Goal: Task Accomplishment & Management: Complete application form

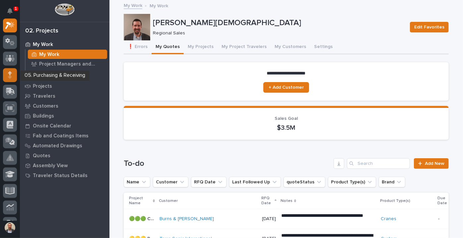
click at [12, 76] on div at bounding box center [10, 75] width 14 height 14
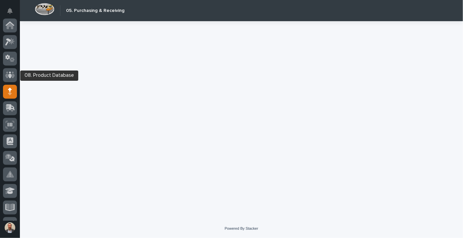
scroll to position [66, 0]
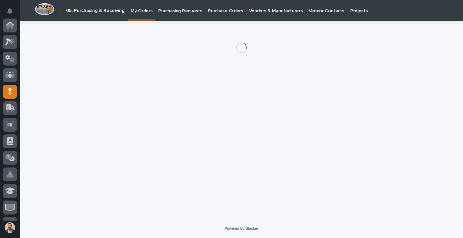
scroll to position [66, 0]
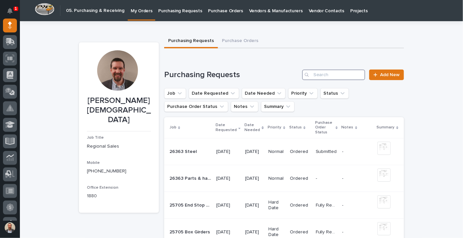
click at [325, 75] on input "Search" at bounding box center [333, 75] width 63 height 11
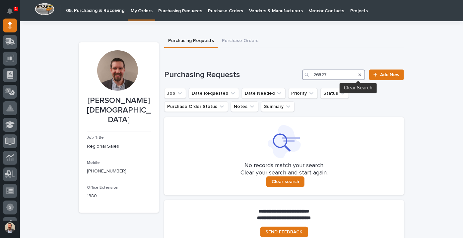
type input "26527"
click at [359, 75] on icon "Search" at bounding box center [360, 75] width 3 height 3
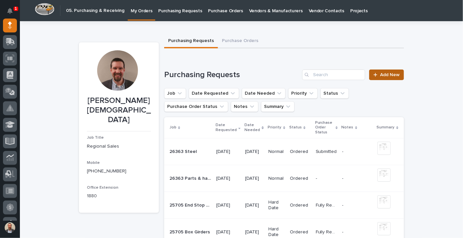
click at [382, 76] on span "Add New" at bounding box center [390, 75] width 20 height 5
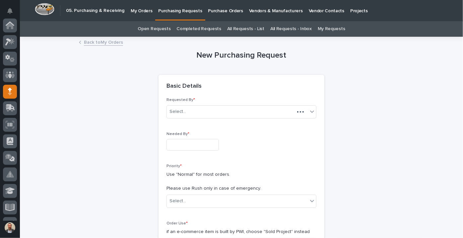
scroll to position [66, 0]
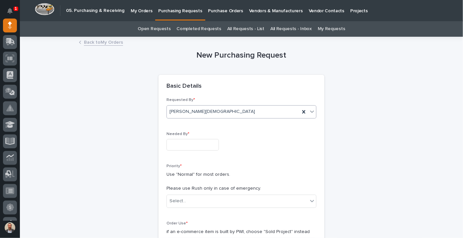
click at [203, 112] on div "[PERSON_NAME][DEMOGRAPHIC_DATA]" at bounding box center [233, 111] width 133 height 11
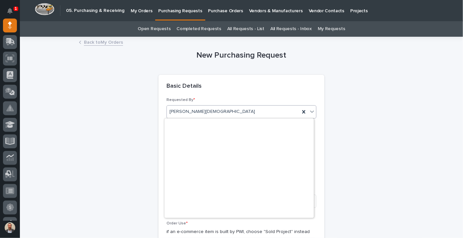
scroll to position [2210, 0]
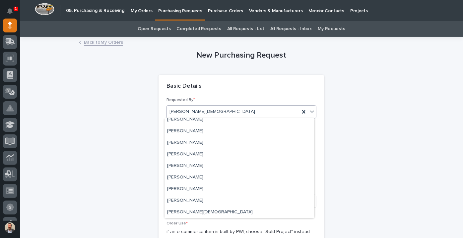
click at [204, 112] on div "[PERSON_NAME][DEMOGRAPHIC_DATA]" at bounding box center [233, 111] width 133 height 11
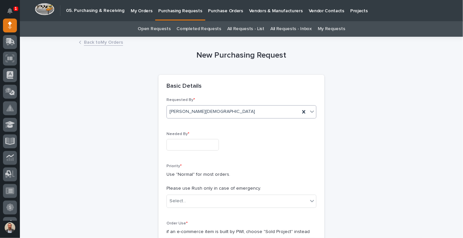
click at [201, 147] on input "text" at bounding box center [192, 145] width 52 height 12
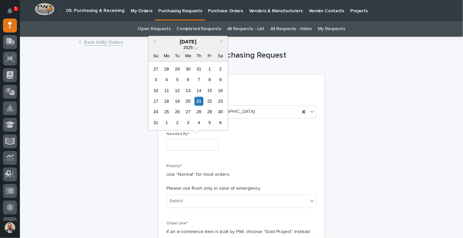
click at [219, 146] on input "text" at bounding box center [192, 145] width 52 height 12
click at [167, 111] on div "25" at bounding box center [166, 112] width 9 height 9
type input "**********"
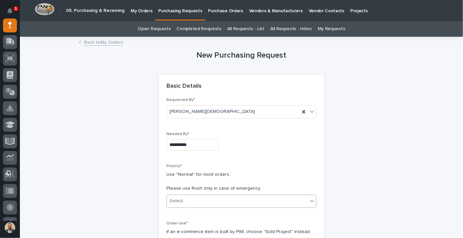
click at [227, 202] on div "Select..." at bounding box center [237, 201] width 141 height 11
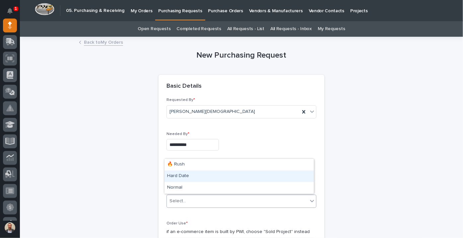
click at [227, 178] on div "Hard Date" at bounding box center [239, 177] width 149 height 12
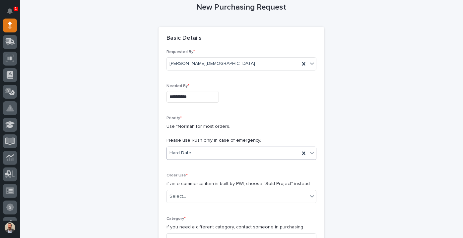
scroll to position [151, 0]
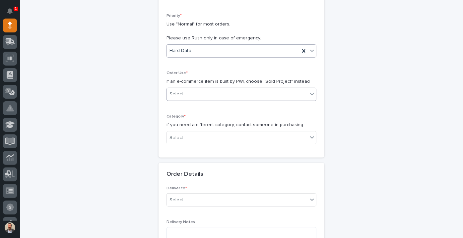
click at [204, 95] on div "Select..." at bounding box center [237, 94] width 141 height 11
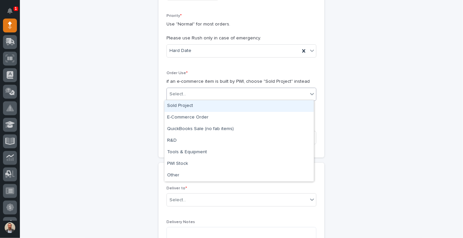
click at [208, 106] on div "Sold Project" at bounding box center [239, 106] width 149 height 12
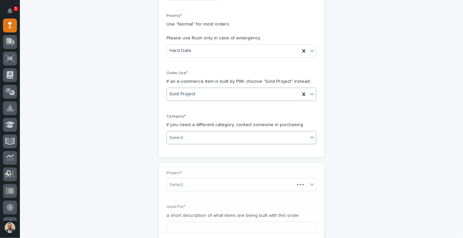
click at [214, 139] on div "Select..." at bounding box center [237, 138] width 141 height 11
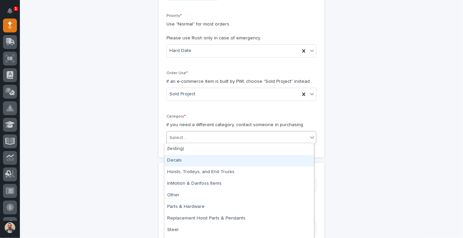
scroll to position [9, 0]
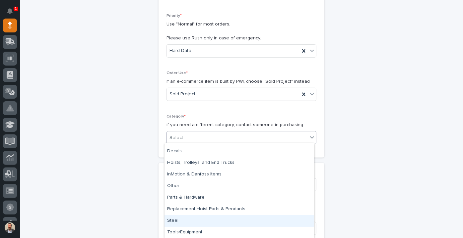
click at [229, 224] on div "Steel" at bounding box center [239, 222] width 149 height 12
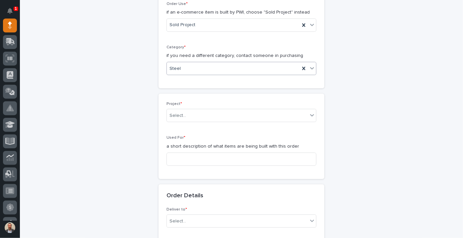
scroll to position [271, 0]
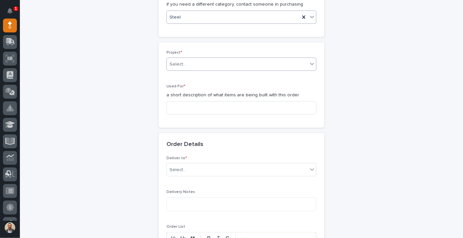
click at [231, 61] on div "Select..." at bounding box center [237, 64] width 141 height 11
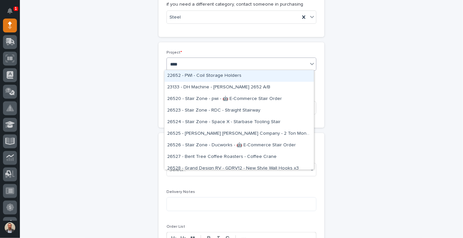
type input "*****"
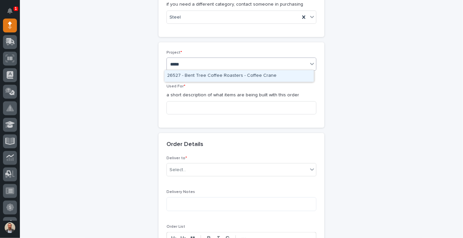
click at [235, 75] on div "26527 - Bent Tree Coffee Roasters - Coffee Crane" at bounding box center [239, 76] width 149 height 12
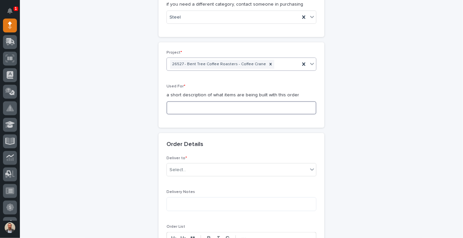
click at [224, 107] on input at bounding box center [241, 107] width 150 height 13
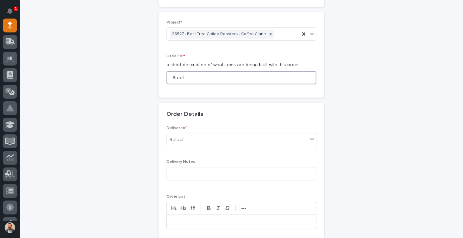
scroll to position [422, 0]
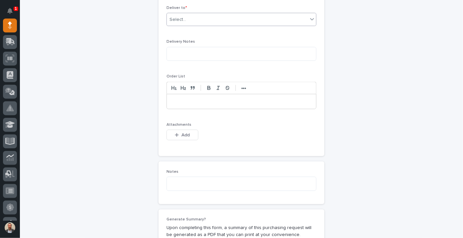
type input "Steel"
click at [220, 17] on div "Select..." at bounding box center [237, 19] width 141 height 11
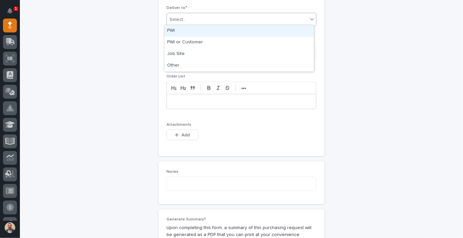
click at [214, 32] on div "PWI" at bounding box center [239, 31] width 149 height 12
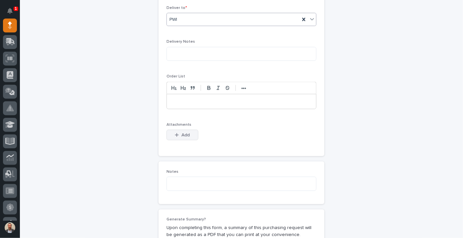
click at [190, 138] on button "Add" at bounding box center [182, 135] width 32 height 11
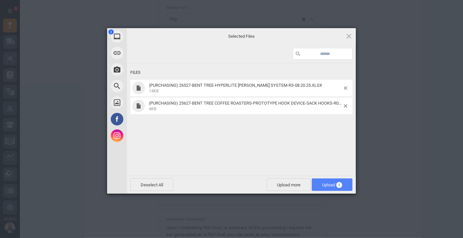
click at [327, 183] on span "Upload 2" at bounding box center [332, 185] width 20 height 5
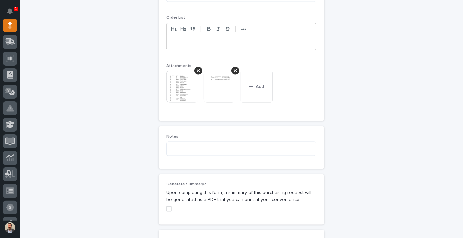
scroll to position [603, 0]
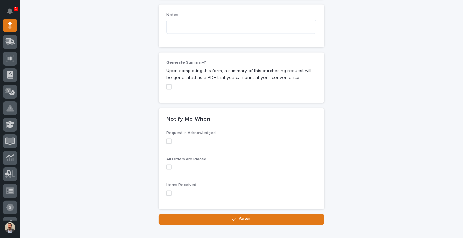
drag, startPoint x: 165, startPoint y: 86, endPoint x: 172, endPoint y: 94, distance: 10.6
click at [166, 86] on span at bounding box center [168, 87] width 5 height 5
click at [166, 139] on span at bounding box center [168, 141] width 5 height 5
click at [167, 168] on span at bounding box center [168, 167] width 5 height 5
click at [168, 192] on span at bounding box center [168, 193] width 5 height 5
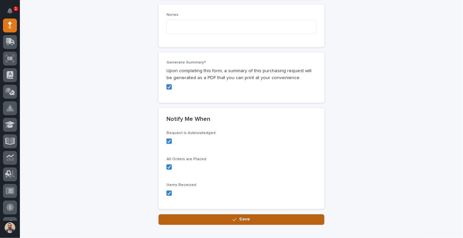
click at [194, 220] on button "Save" at bounding box center [242, 220] width 166 height 11
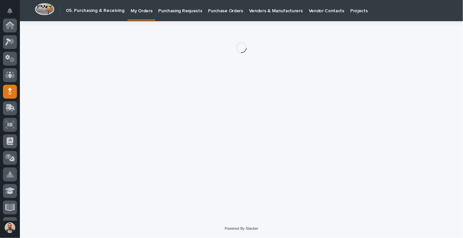
scroll to position [66, 0]
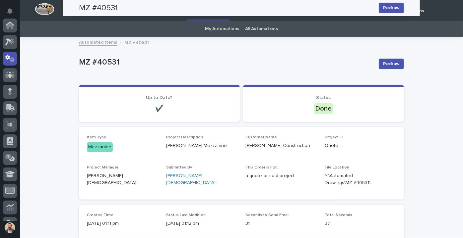
scroll to position [33, 0]
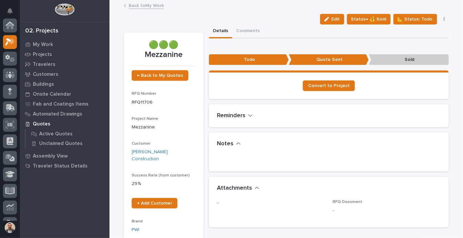
scroll to position [17, 0]
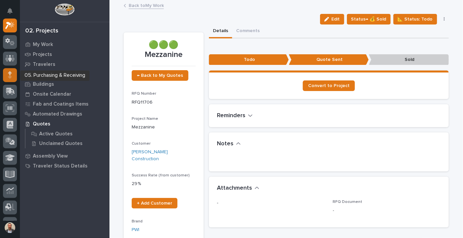
click at [13, 77] on div at bounding box center [10, 75] width 14 height 14
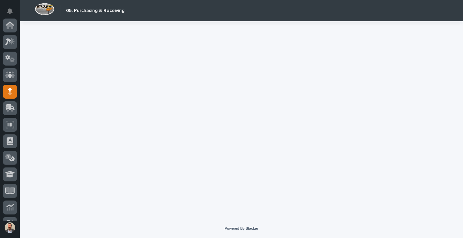
scroll to position [66, 0]
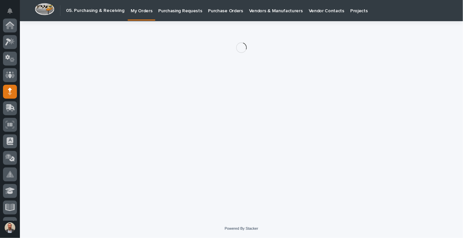
scroll to position [66, 0]
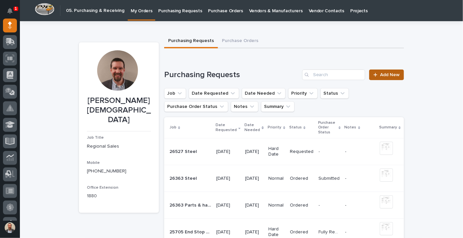
click at [380, 78] on link "Add New" at bounding box center [386, 75] width 35 height 11
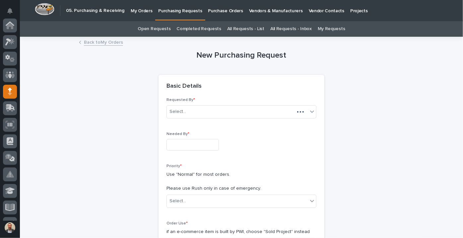
scroll to position [66, 0]
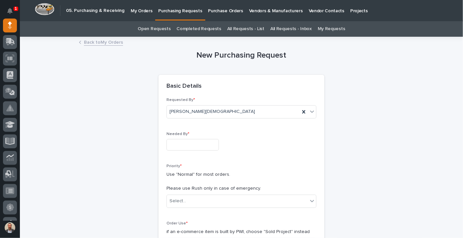
click at [205, 146] on input "text" at bounding box center [192, 145] width 52 height 12
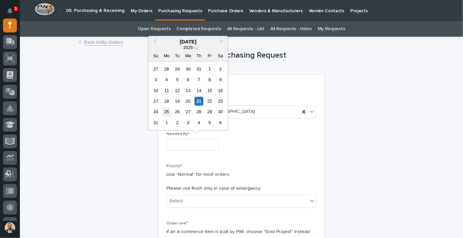
click at [170, 112] on div "25" at bounding box center [166, 112] width 9 height 9
type input "**********"
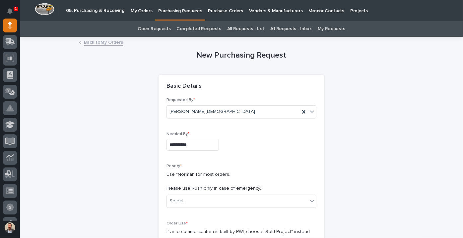
scroll to position [90, 0]
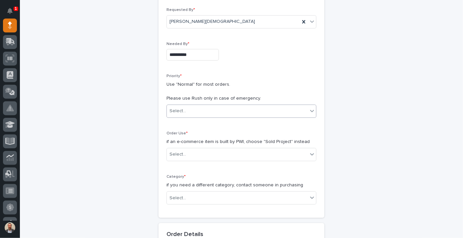
click at [206, 108] on div "Select..." at bounding box center [237, 111] width 141 height 11
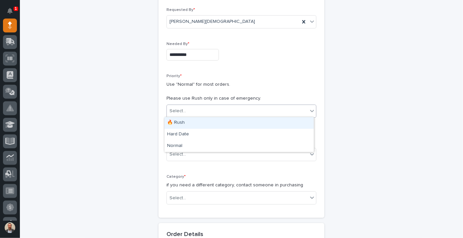
click at [215, 122] on div "🔥 Rush" at bounding box center [239, 123] width 149 height 12
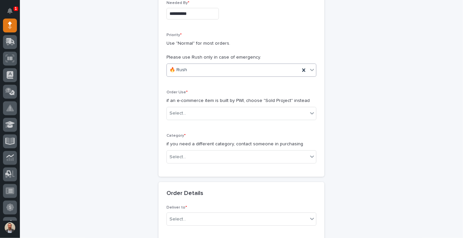
scroll to position [211, 0]
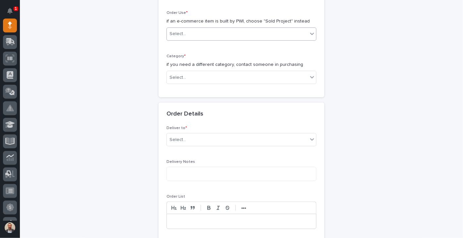
click at [193, 31] on div "Select..." at bounding box center [237, 34] width 141 height 11
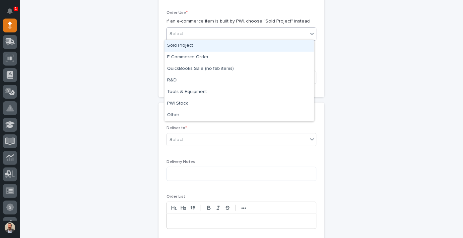
click at [193, 45] on div "Sold Project" at bounding box center [239, 46] width 149 height 12
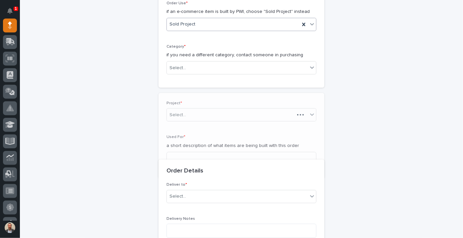
scroll to position [256, 0]
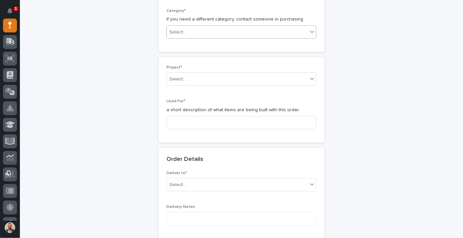
click at [202, 28] on div "Select..." at bounding box center [237, 32] width 141 height 11
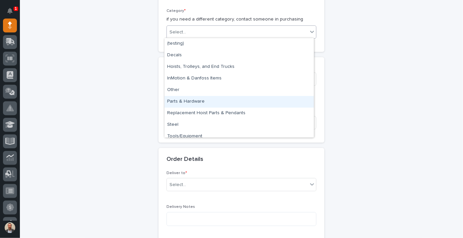
click at [199, 100] on div "Parts & Hardware" at bounding box center [239, 102] width 149 height 12
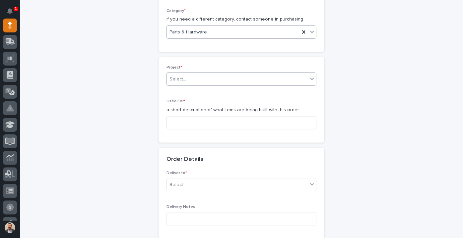
click at [198, 74] on div "Select..." at bounding box center [237, 79] width 141 height 11
type input "*****"
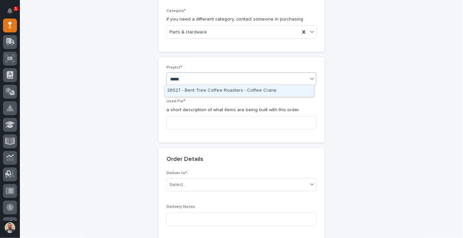
click at [202, 89] on div "26527 - Bent Tree Coffee Roasters - Coffee Crane" at bounding box center [239, 91] width 149 height 12
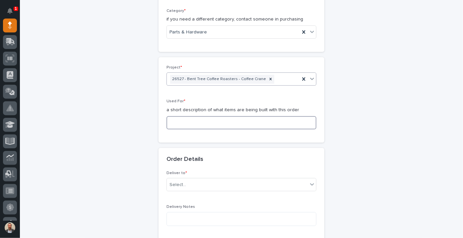
click at [187, 123] on input at bounding box center [241, 122] width 150 height 13
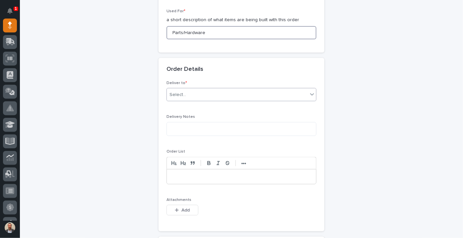
type input "Parts/Hardware"
click at [199, 93] on div "Select..." at bounding box center [237, 95] width 141 height 11
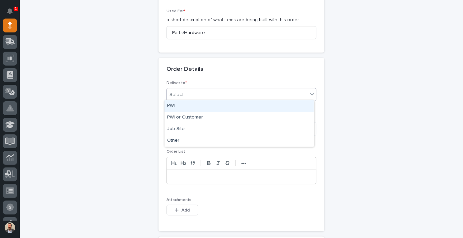
click at [195, 103] on div "PWI" at bounding box center [239, 106] width 149 height 12
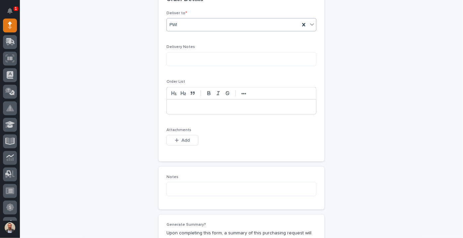
scroll to position [467, 0]
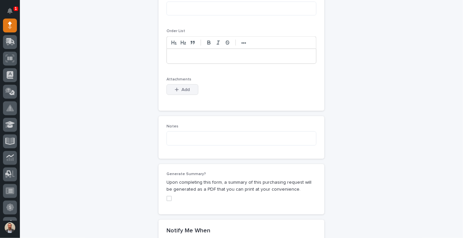
click at [184, 89] on span "Add" at bounding box center [186, 90] width 8 height 6
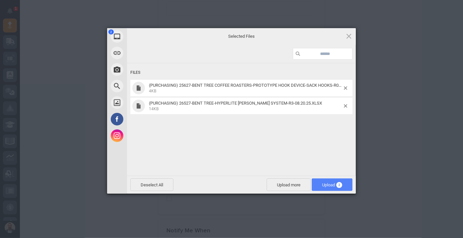
click at [333, 184] on span "Upload 2" at bounding box center [332, 185] width 20 height 5
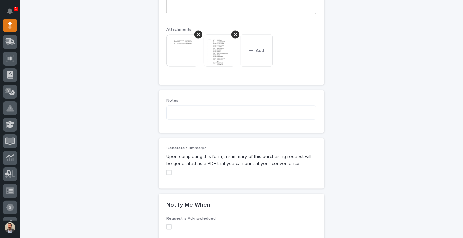
scroll to position [588, 0]
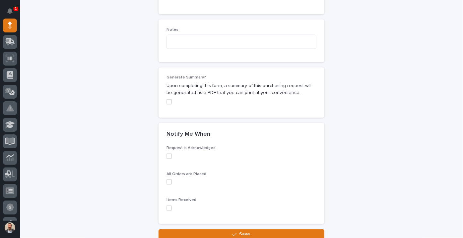
click at [169, 101] on span at bounding box center [168, 102] width 5 height 5
click at [169, 154] on label at bounding box center [241, 156] width 150 height 5
click at [166, 180] on span at bounding box center [168, 182] width 5 height 5
click at [166, 209] on span at bounding box center [168, 208] width 5 height 5
click at [242, 232] on span "Save" at bounding box center [244, 235] width 11 height 6
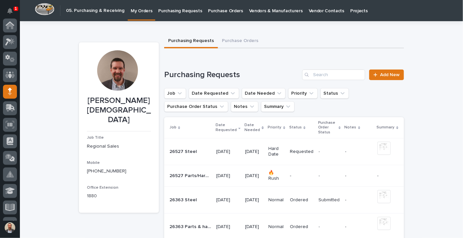
scroll to position [66, 0]
click at [273, 146] on div "Hard Date" at bounding box center [277, 151] width 16 height 13
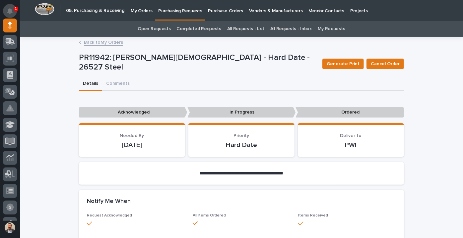
click at [11, 10] on icon "Notifications" at bounding box center [9, 11] width 5 height 6
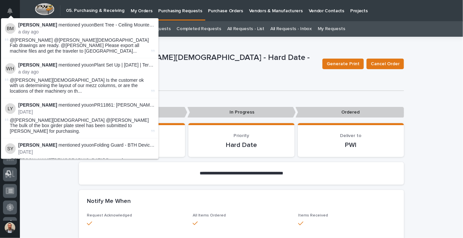
click at [242, 77] on div "PR11942: Zach Gay - Hard Date - 26527 Steel Generate Print Cancel Order" at bounding box center [241, 64] width 325 height 27
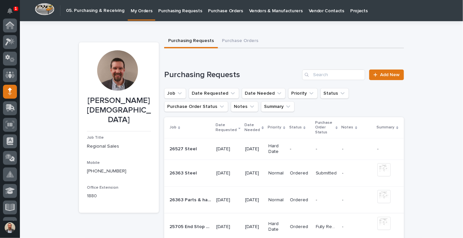
scroll to position [66, 0]
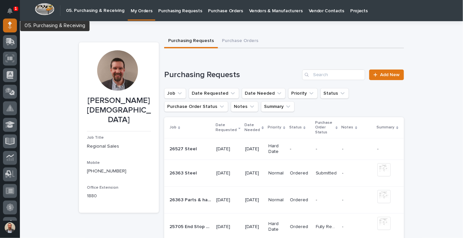
click at [9, 23] on icon at bounding box center [10, 24] width 4 height 4
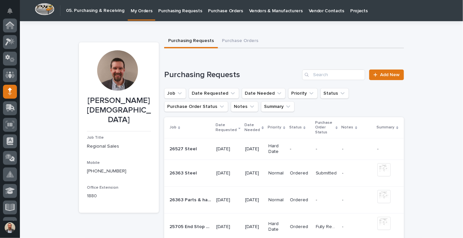
scroll to position [66, 0]
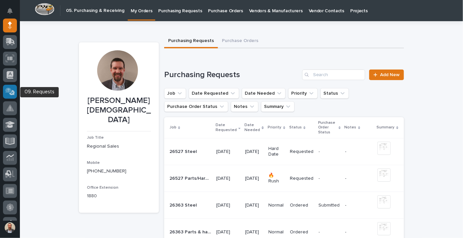
click at [14, 93] on icon at bounding box center [10, 92] width 7 height 7
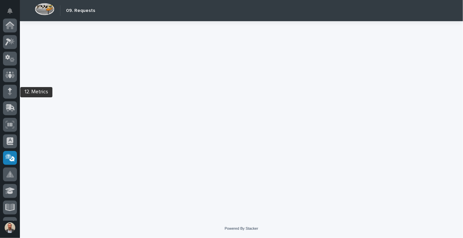
scroll to position [133, 0]
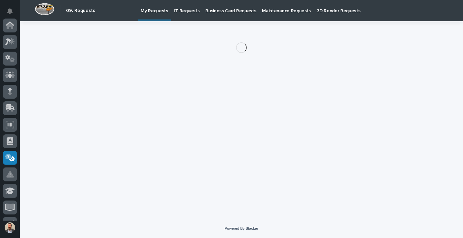
scroll to position [133, 0]
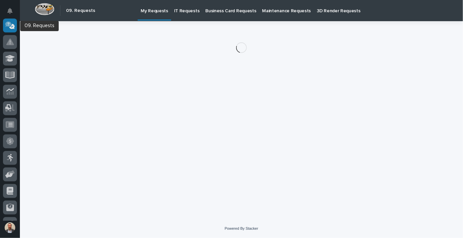
click at [10, 27] on icon at bounding box center [10, 26] width 7 height 7
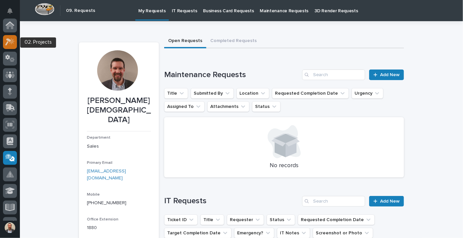
click at [11, 42] on icon at bounding box center [12, 41] width 6 height 7
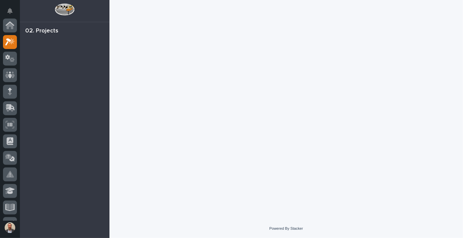
scroll to position [17, 0]
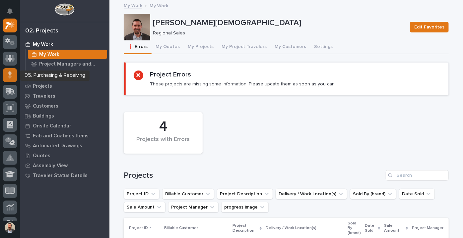
click at [9, 76] on icon at bounding box center [10, 75] width 4 height 8
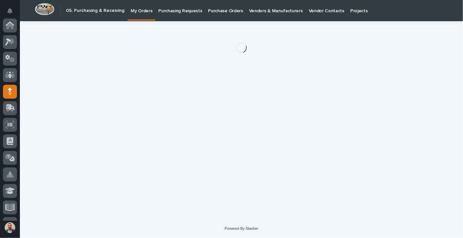
scroll to position [66, 0]
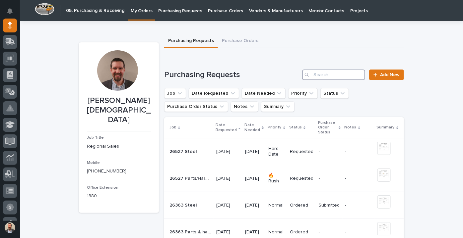
click at [335, 75] on input "Search" at bounding box center [333, 75] width 63 height 11
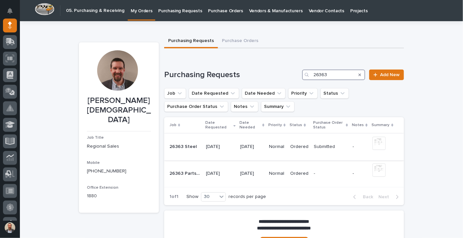
type input "26363"
click at [332, 147] on p "Submitted" at bounding box center [325, 146] width 23 height 7
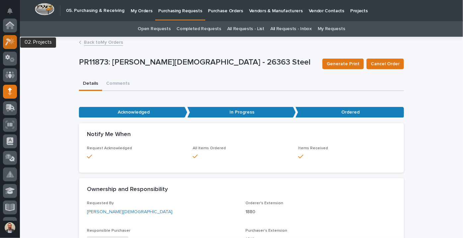
click at [9, 35] on div at bounding box center [10, 42] width 14 height 14
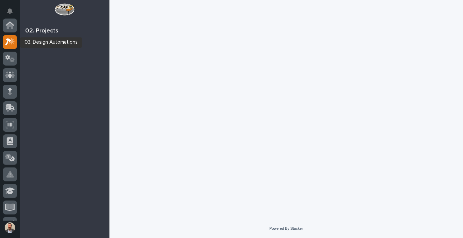
scroll to position [17, 0]
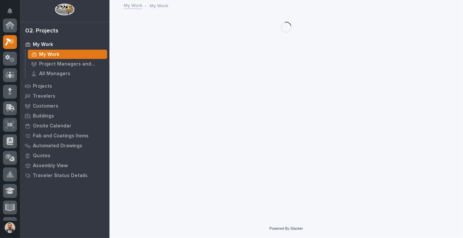
scroll to position [17, 0]
